Goal: Task Accomplishment & Management: Manage account settings

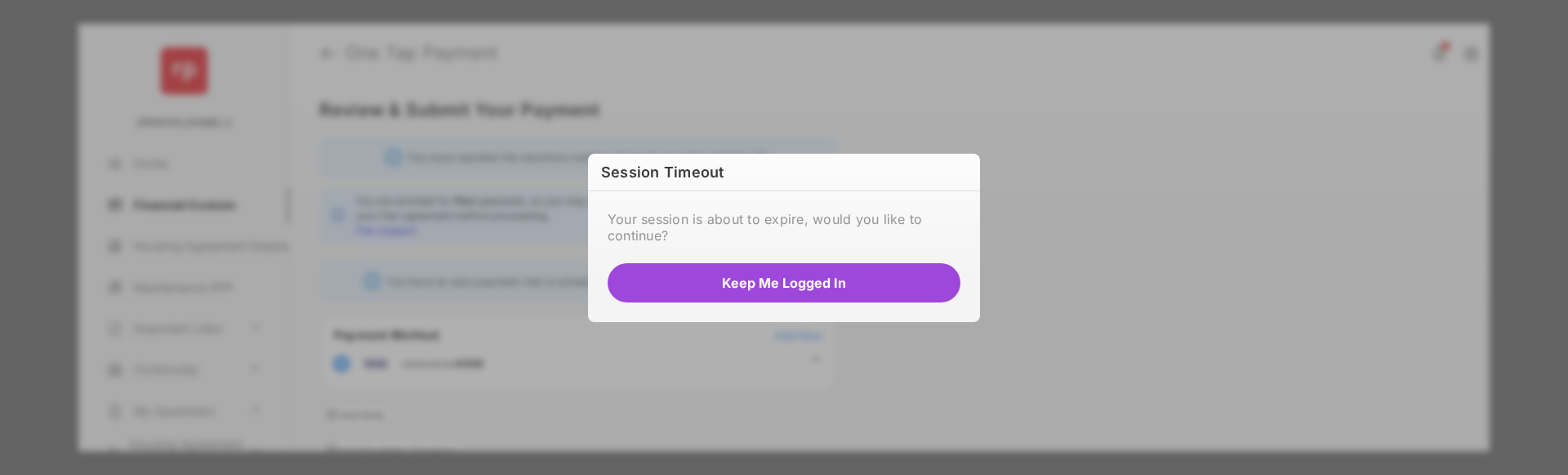
click at [923, 280] on button "Keep me logged in" at bounding box center [784, 283] width 353 height 39
click at [805, 282] on button "Keep me logged in" at bounding box center [784, 283] width 353 height 39
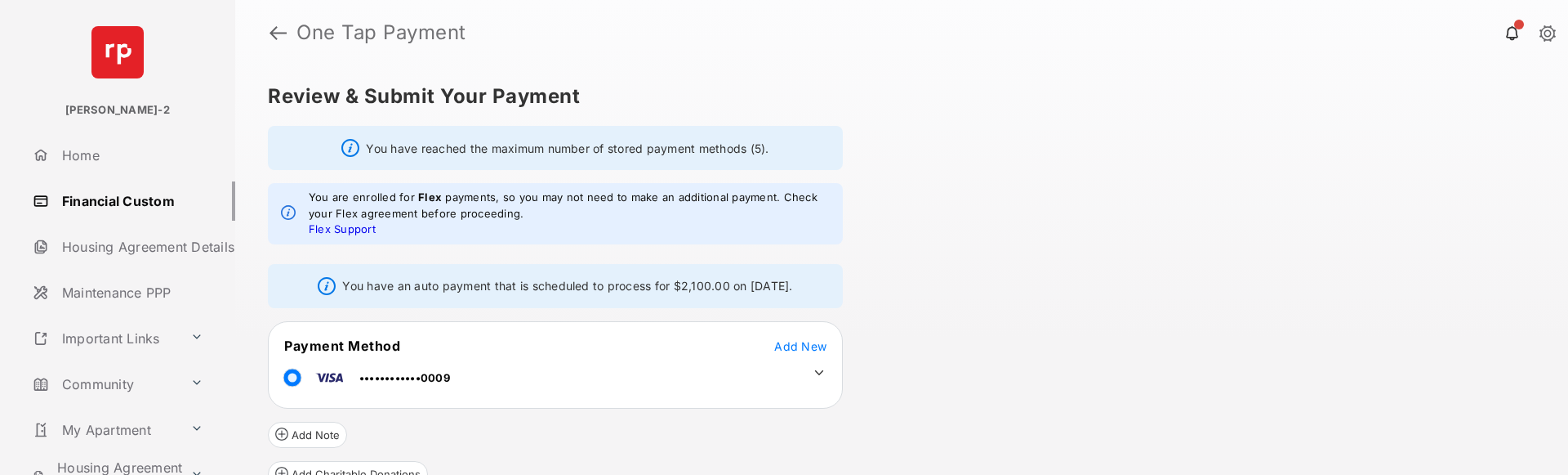
drag, startPoint x: 324, startPoint y: 286, endPoint x: 667, endPoint y: 323, distance: 345.0
click at [667, 308] on div "You have an auto payment that is scheduled to process for $2,100.00 on Septembe…" at bounding box center [555, 286] width 575 height 44
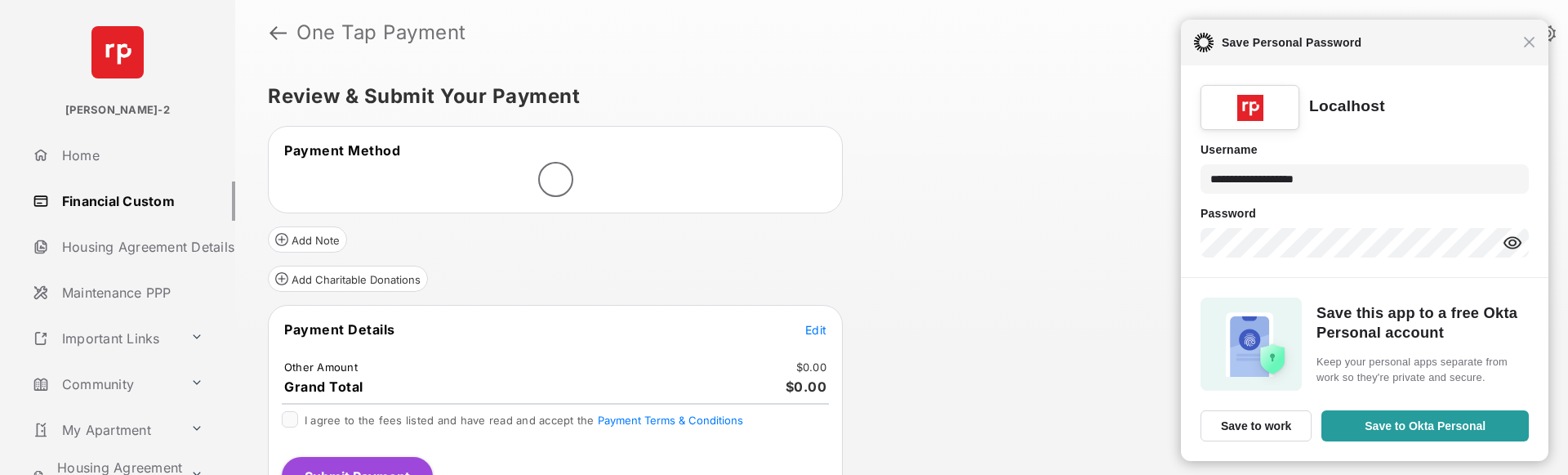
click at [1536, 49] on div "Close Save Personal Password" at bounding box center [1365, 42] width 368 height 46
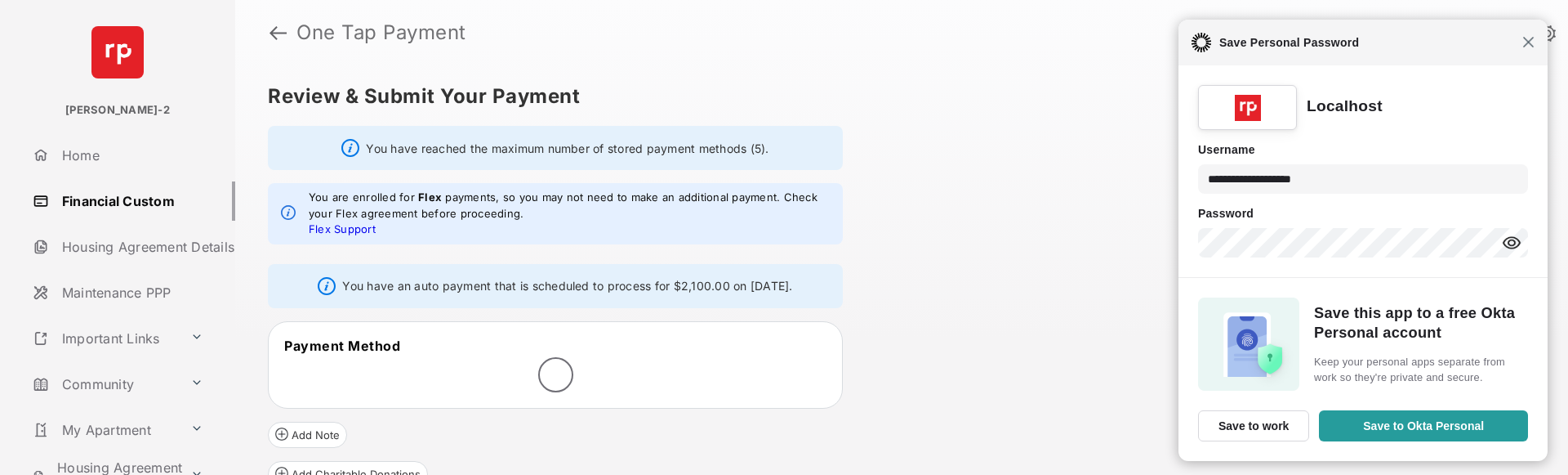
click at [1525, 46] on span "Close" at bounding box center [1528, 41] width 12 height 12
